Goal: Task Accomplishment & Management: Manage account settings

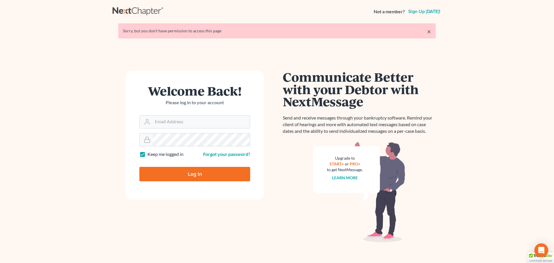
type input "[PERSON_NAME][EMAIL_ADDRESS][DOMAIN_NAME]"
click at [177, 173] on input "Log In" at bounding box center [194, 174] width 111 height 14
type input "Thinking..."
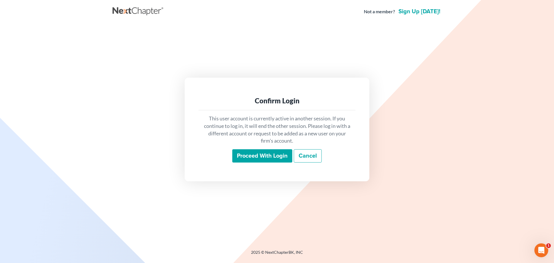
click at [267, 159] on input "Proceed with login" at bounding box center [262, 155] width 60 height 13
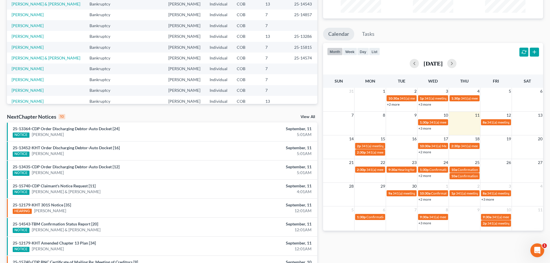
scroll to position [87, 0]
